Goal: Find specific page/section: Find specific page/section

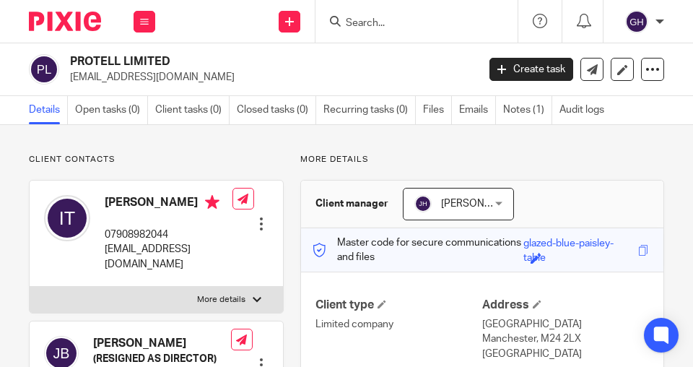
click at [443, 25] on input "Search" at bounding box center [409, 23] width 130 height 13
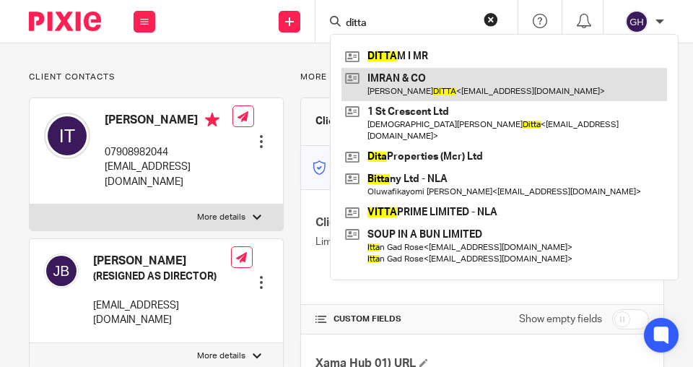
type input "ditta"
click at [434, 75] on link at bounding box center [504, 84] width 326 height 33
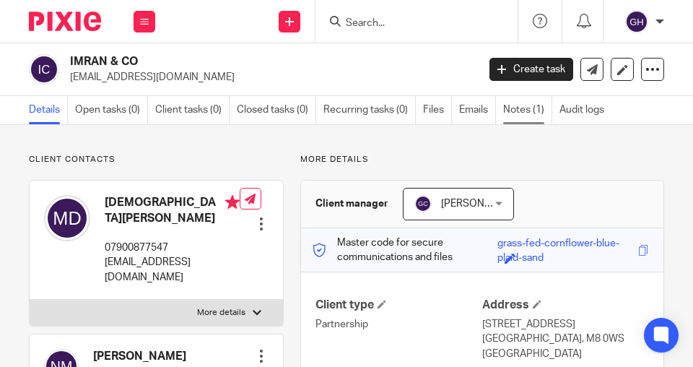
click at [521, 112] on link "Notes (1)" at bounding box center [527, 110] width 49 height 28
click at [509, 107] on link "Notes (1)" at bounding box center [527, 110] width 49 height 28
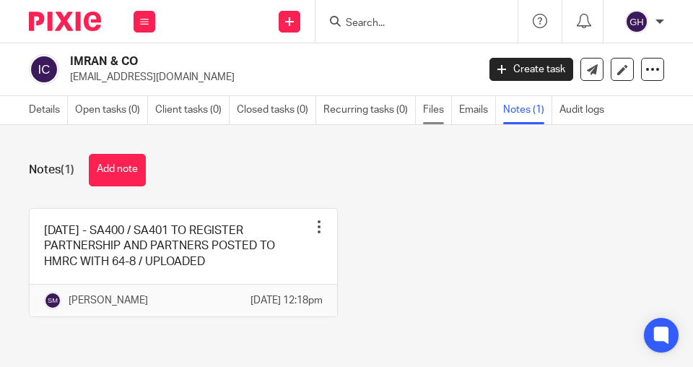
click at [439, 109] on link "Files" at bounding box center [437, 110] width 29 height 28
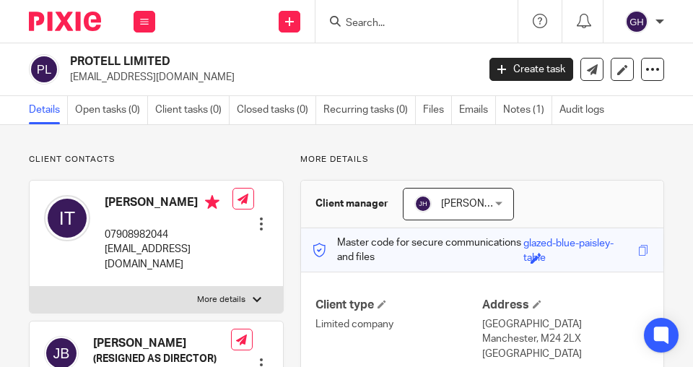
click at [371, 27] on input "Search" at bounding box center [409, 23] width 130 height 13
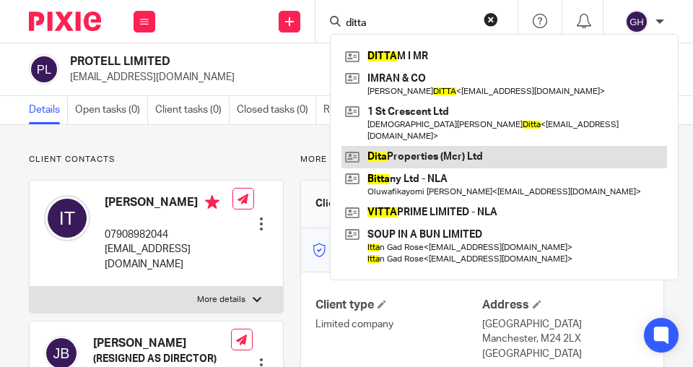
type input "ditta"
click at [410, 146] on link at bounding box center [504, 157] width 326 height 22
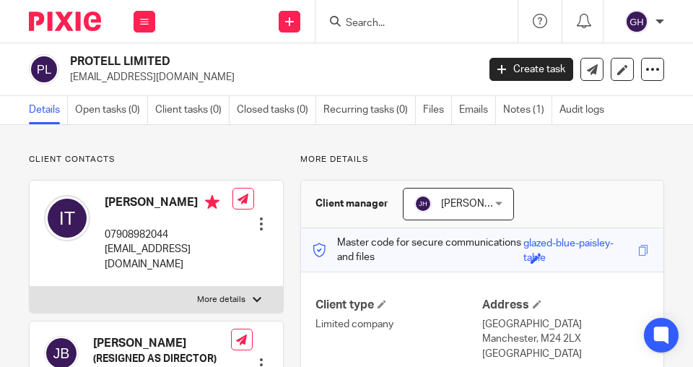
click at [359, 30] on div at bounding box center [416, 21] width 202 height 43
click at [359, 27] on input "Search" at bounding box center [409, 23] width 130 height 13
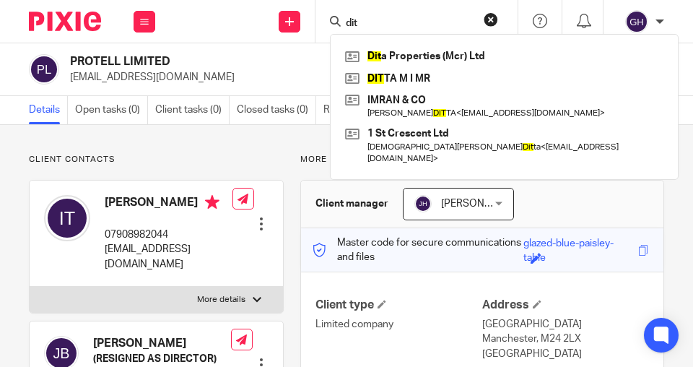
type input "dit"
click at [414, 74] on link at bounding box center [504, 79] width 326 height 22
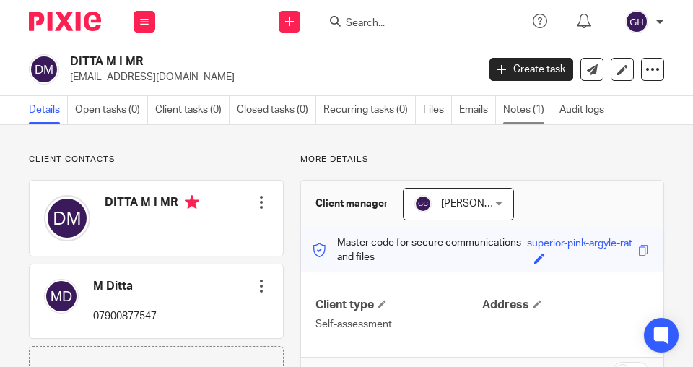
click at [518, 110] on link "Notes (1)" at bounding box center [527, 110] width 49 height 28
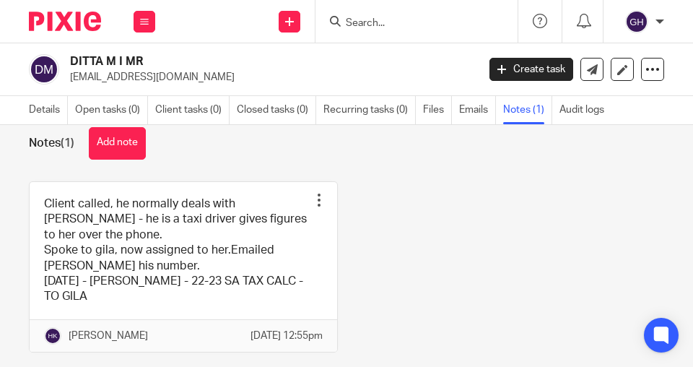
scroll to position [61, 0]
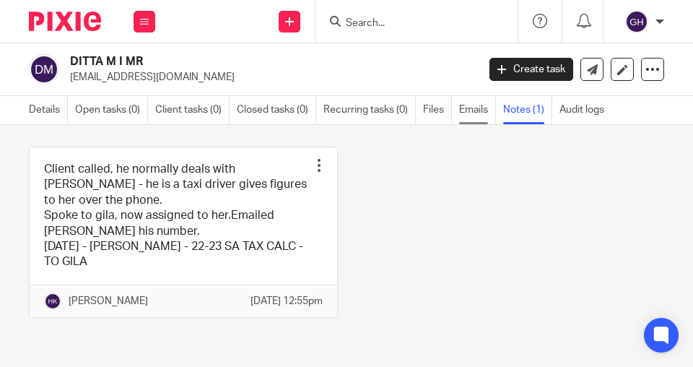
click at [477, 111] on link "Emails" at bounding box center [477, 110] width 37 height 28
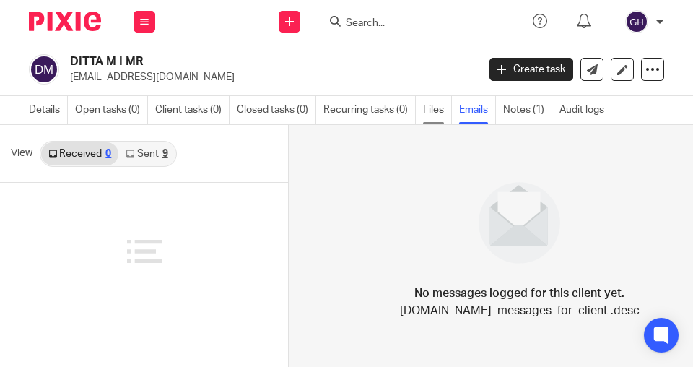
click at [437, 108] on link "Files" at bounding box center [437, 110] width 29 height 28
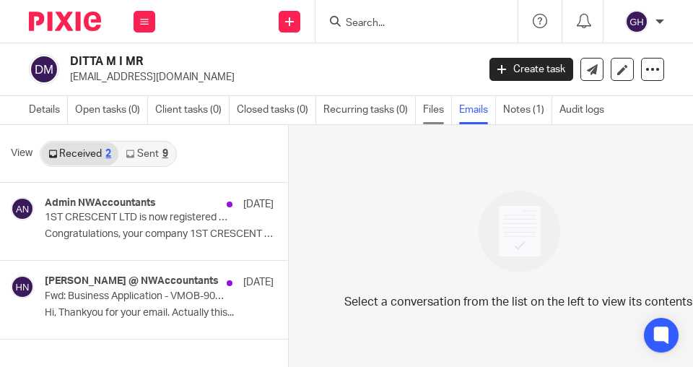
click at [428, 110] on link "Files" at bounding box center [437, 110] width 29 height 28
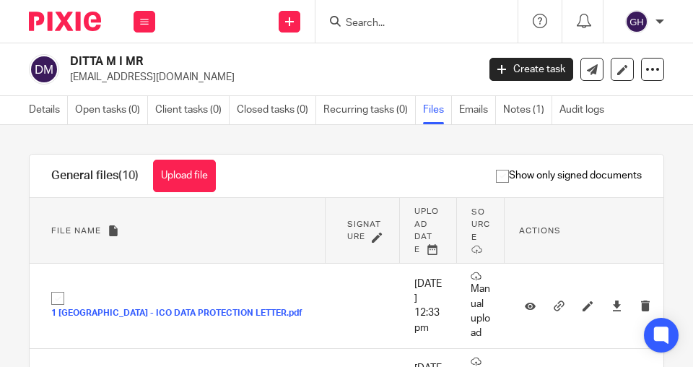
click at [430, 108] on link "Files" at bounding box center [437, 110] width 29 height 28
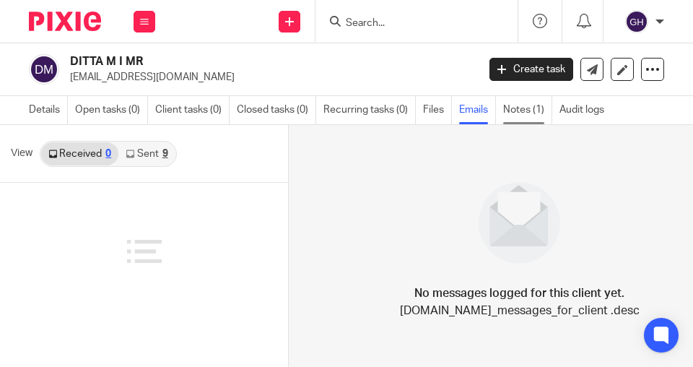
click at [524, 110] on link "Notes (1)" at bounding box center [527, 110] width 49 height 28
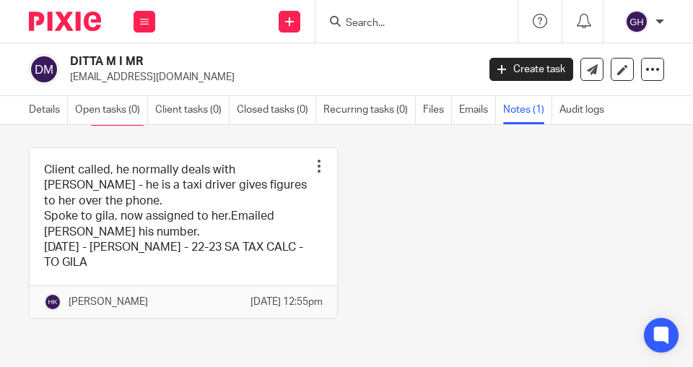
scroll to position [61, 0]
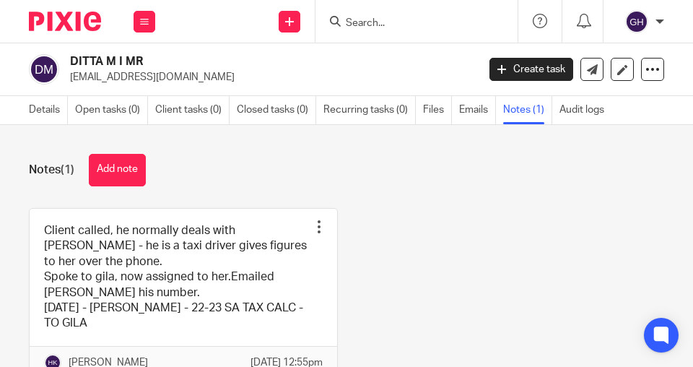
click at [401, 22] on input "Search" at bounding box center [409, 23] width 130 height 13
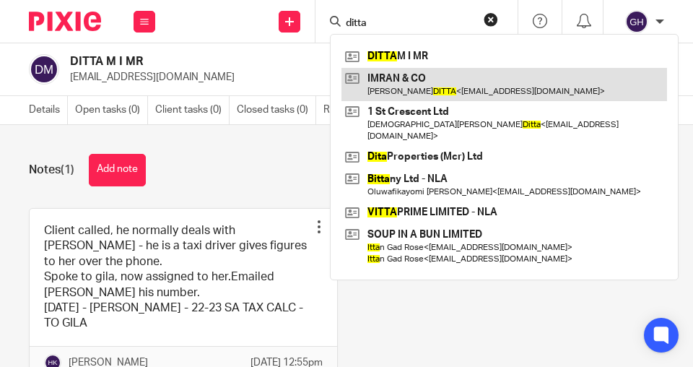
type input "ditta"
click at [413, 79] on link at bounding box center [504, 84] width 326 height 33
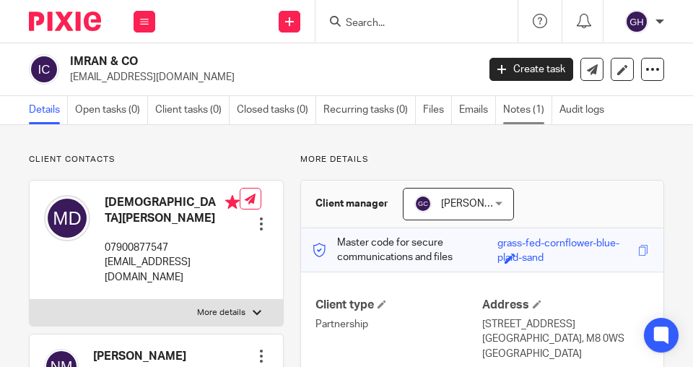
click at [510, 110] on link "Notes (1)" at bounding box center [527, 110] width 49 height 28
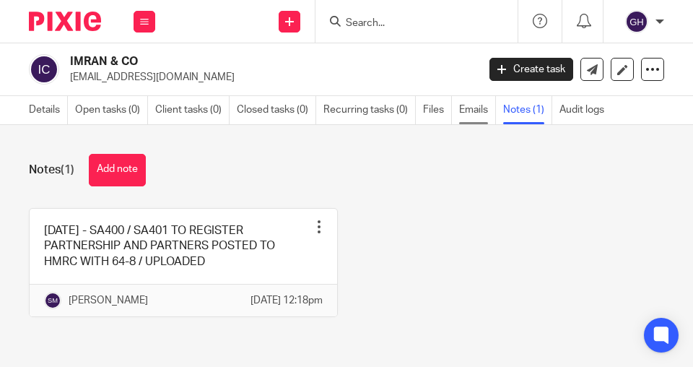
click at [460, 111] on link "Emails" at bounding box center [477, 110] width 37 height 28
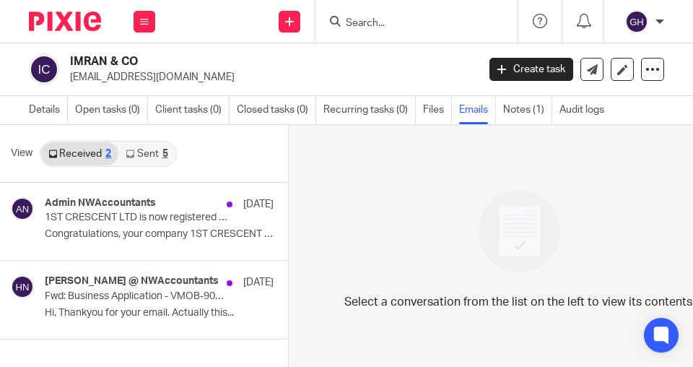
click at [152, 151] on link "Sent 5" at bounding box center [146, 153] width 56 height 23
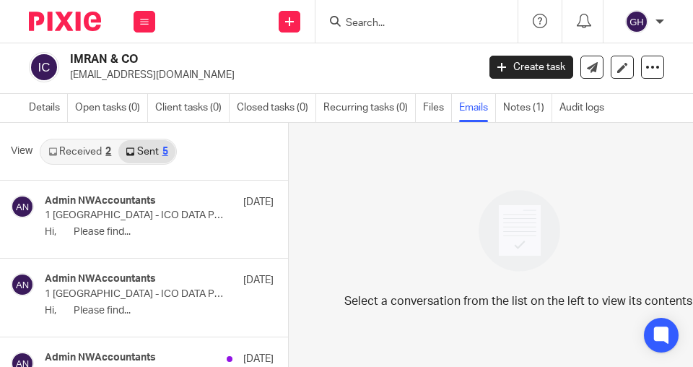
scroll to position [8, 0]
click at [284, 241] on div "View Received 2 Sent 5 Admin NWAccountants 22 Jul 1 St Crescent - ICO DATA PROT…" at bounding box center [346, 245] width 693 height 244
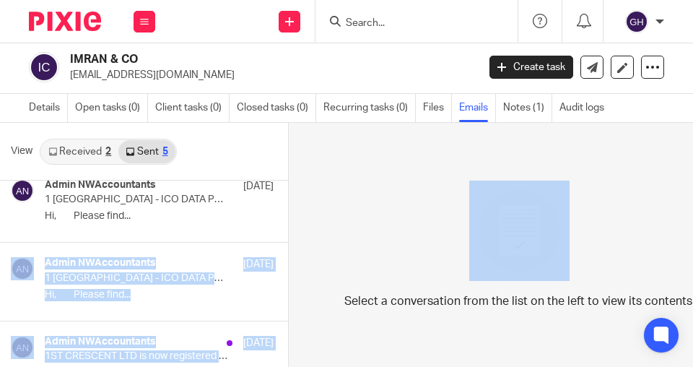
scroll to position [0, 0]
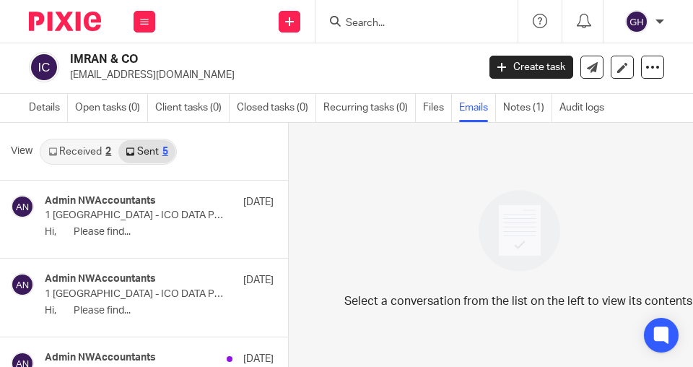
click at [349, 22] on input "Search" at bounding box center [409, 23] width 130 height 13
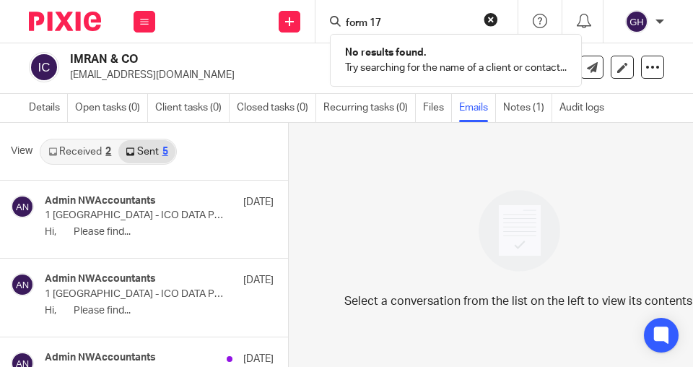
click at [339, 26] on icon at bounding box center [335, 21] width 11 height 11
click at [336, 20] on icon at bounding box center [335, 21] width 11 height 11
click at [368, 22] on input "form 17" at bounding box center [409, 23] width 130 height 13
type input "form17"
click at [334, 21] on icon at bounding box center [335, 21] width 11 height 11
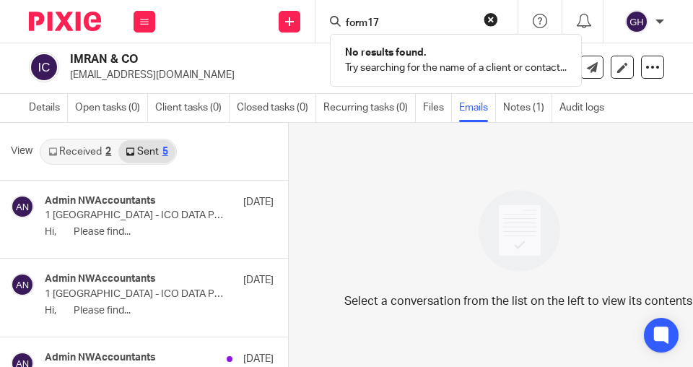
click at [334, 21] on icon at bounding box center [335, 21] width 11 height 11
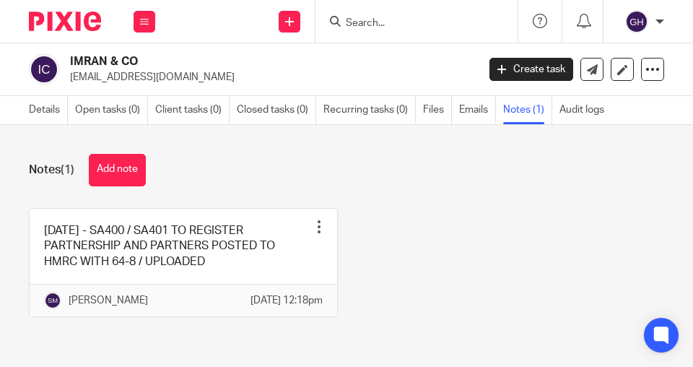
click at [374, 28] on form at bounding box center [421, 21] width 154 height 18
click at [377, 22] on input "Search" at bounding box center [409, 23] width 130 height 13
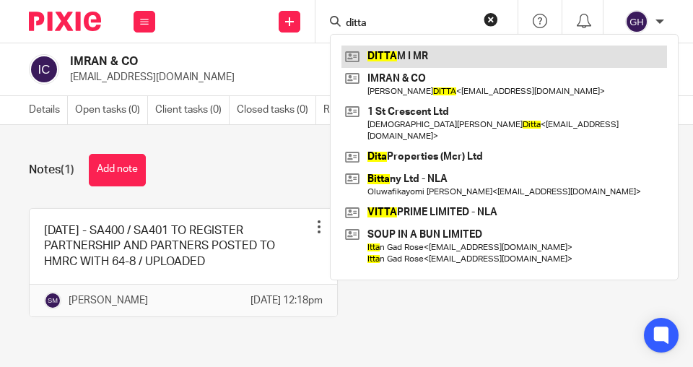
type input "ditta"
click at [397, 59] on link at bounding box center [504, 56] width 326 height 22
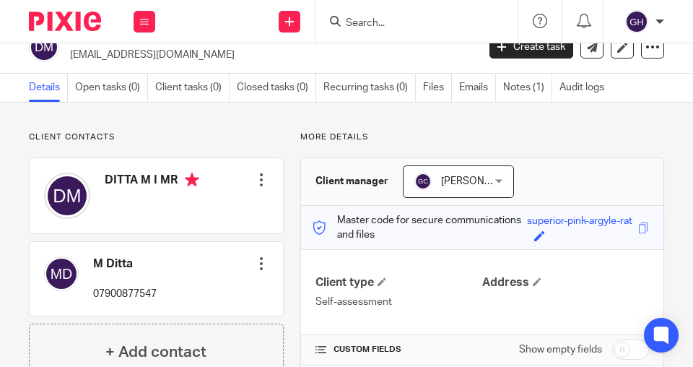
scroll to position [41, 0]
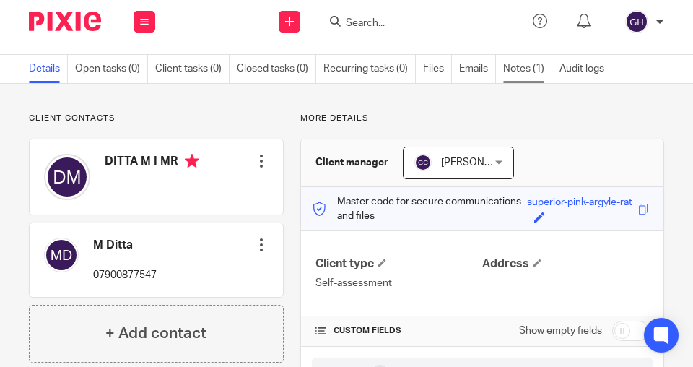
click at [520, 72] on link "Notes (1)" at bounding box center [527, 69] width 49 height 28
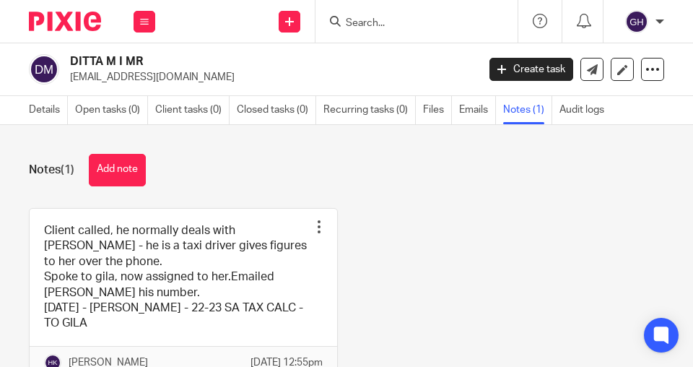
scroll to position [61, 0]
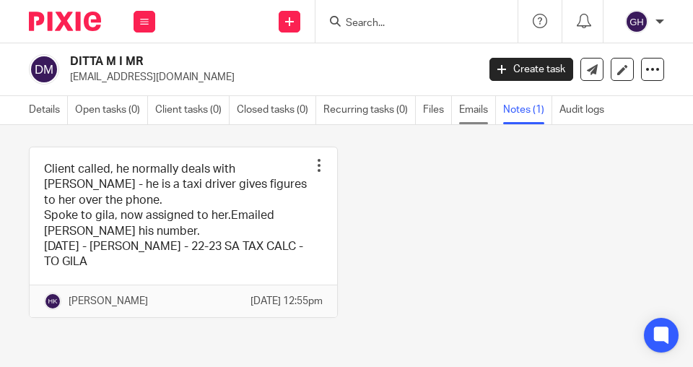
click at [480, 110] on link "Emails" at bounding box center [477, 110] width 37 height 28
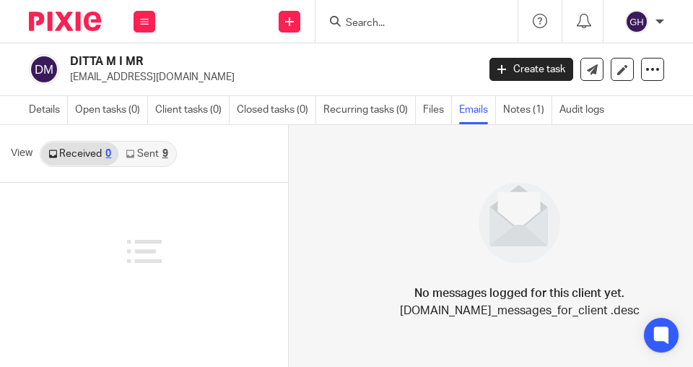
click at [157, 152] on link "Sent 9" at bounding box center [146, 153] width 56 height 23
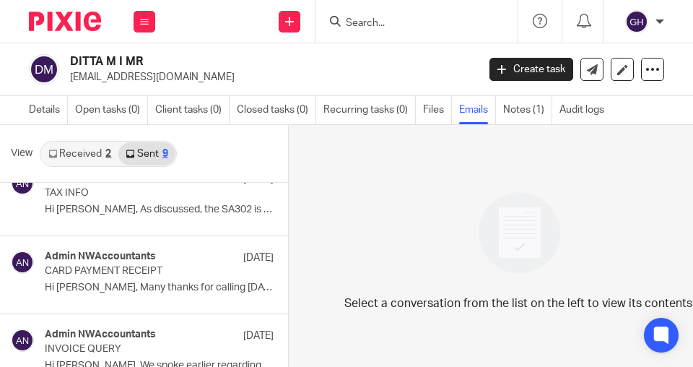
scroll to position [515, 0]
